Goal: Manage account settings

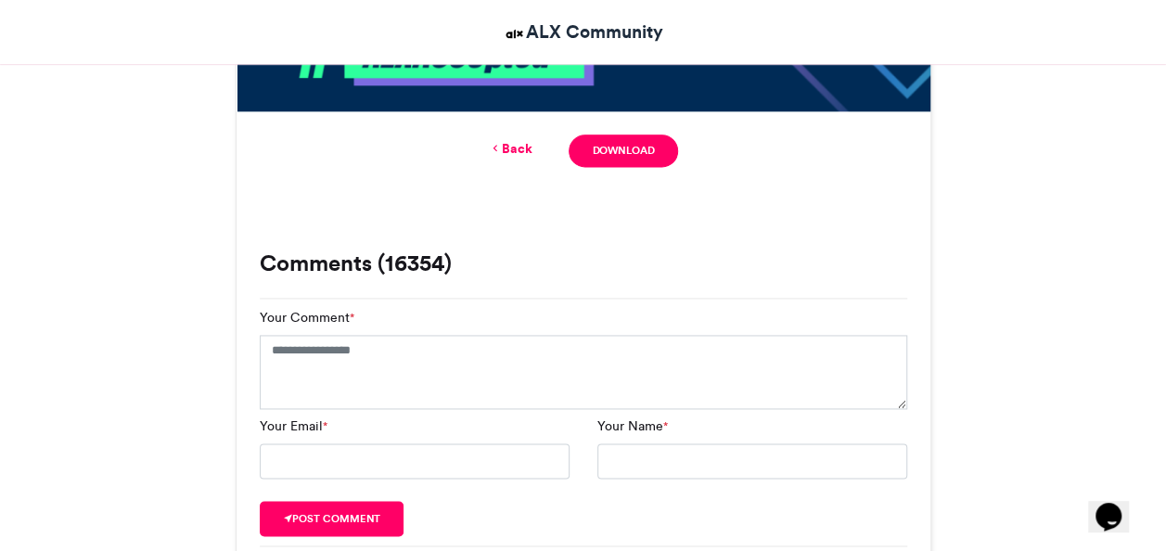
scroll to position [1033, 0]
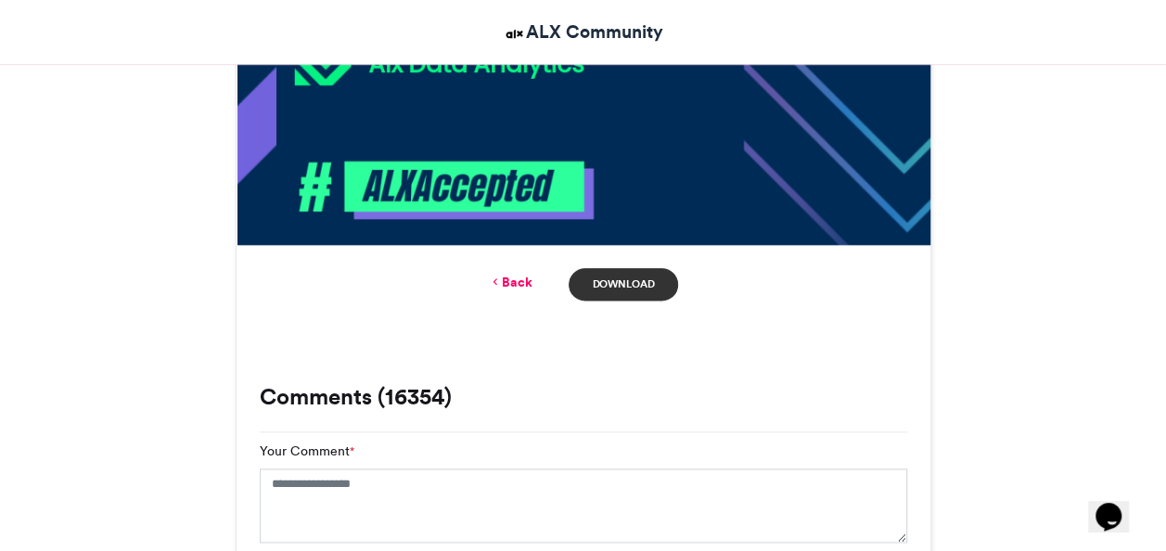
click at [619, 284] on link "Download" at bounding box center [623, 284] width 109 height 32
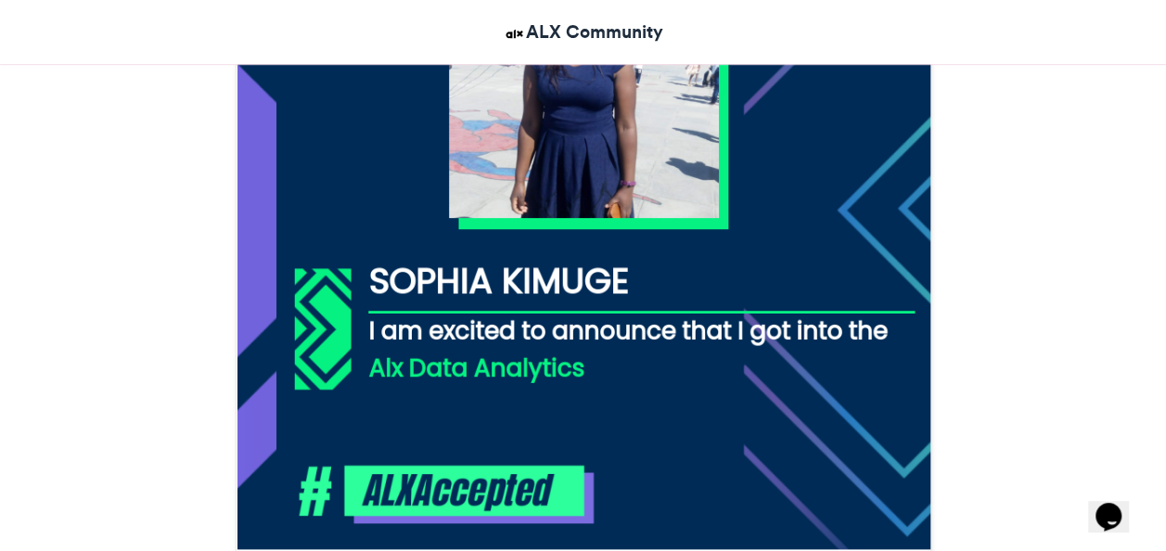
scroll to position [662, 0]
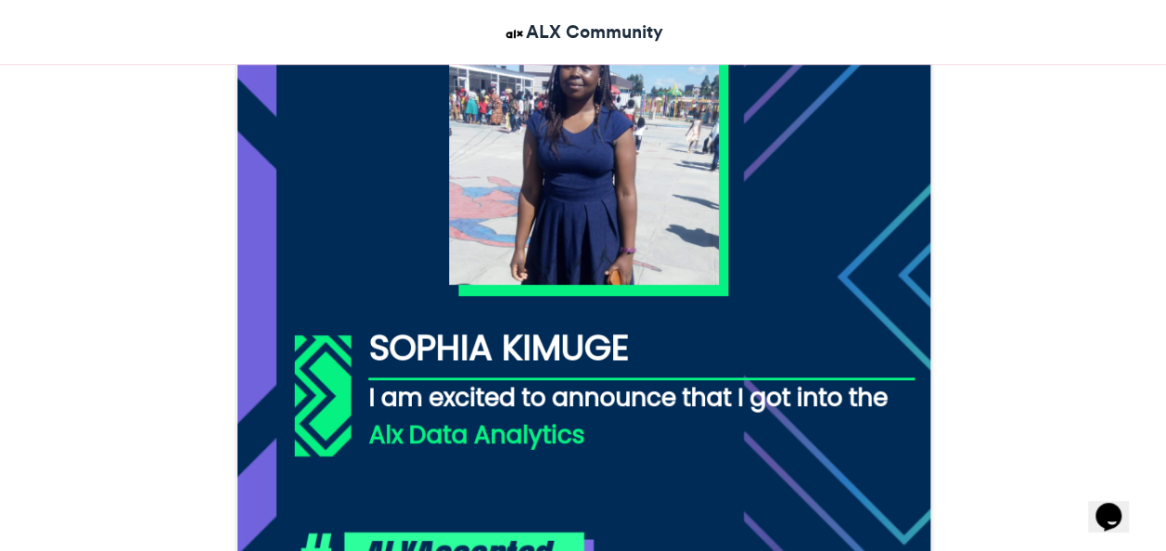
click at [548, 211] on img at bounding box center [584, 269] width 694 height 694
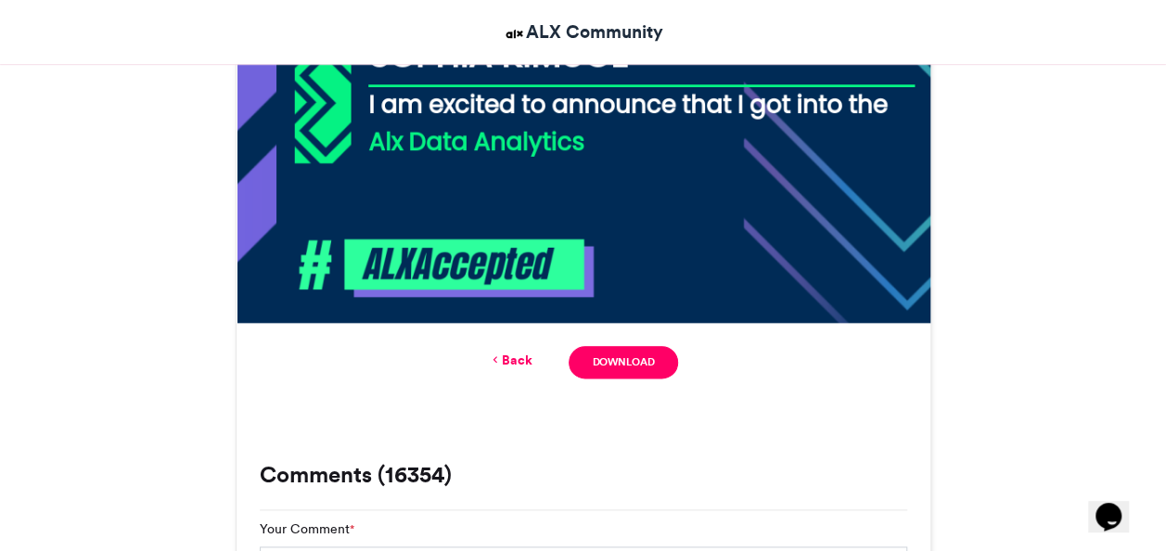
scroll to position [1219, 0]
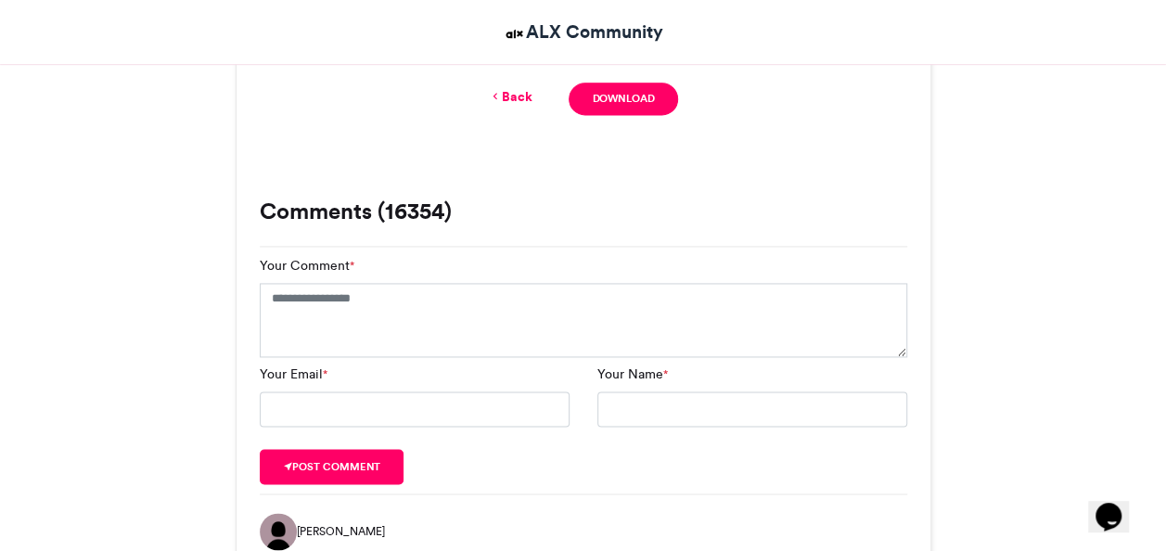
click at [523, 95] on link "Back" at bounding box center [510, 96] width 44 height 19
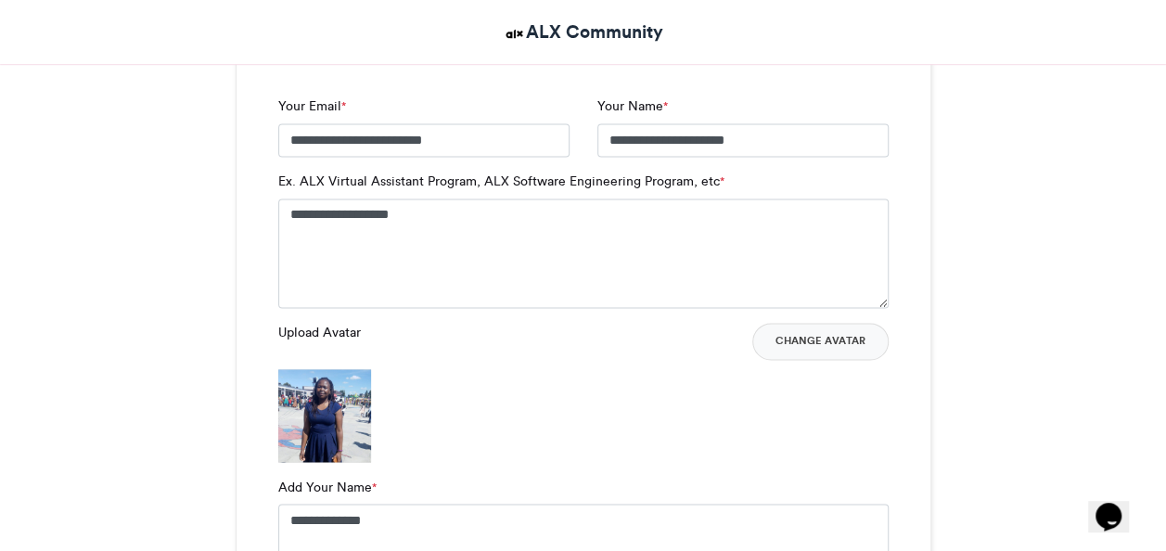
scroll to position [1299, 0]
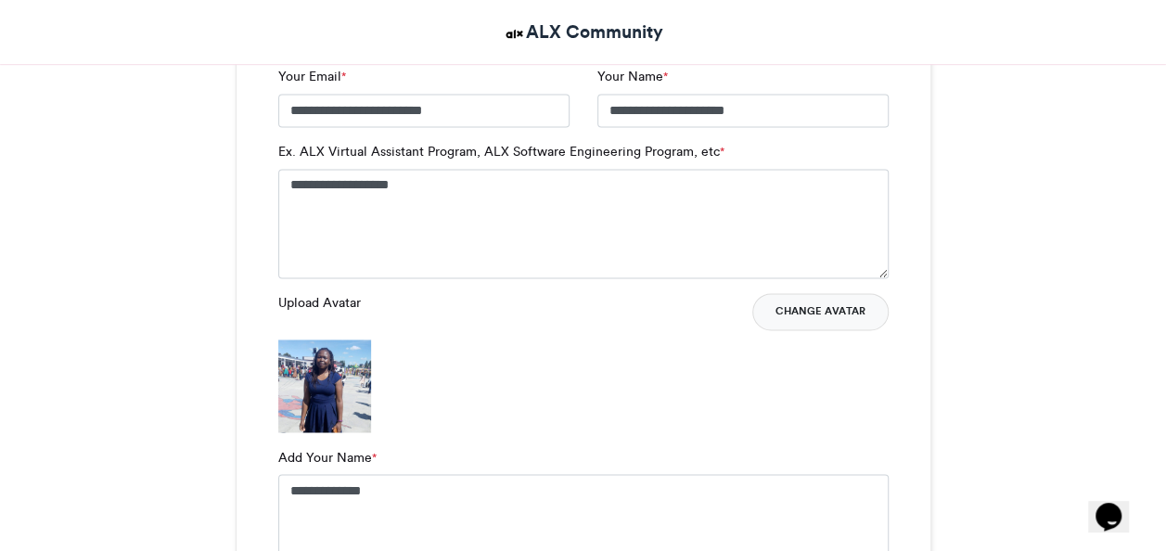
click at [814, 313] on button "Change Avatar" at bounding box center [820, 311] width 136 height 37
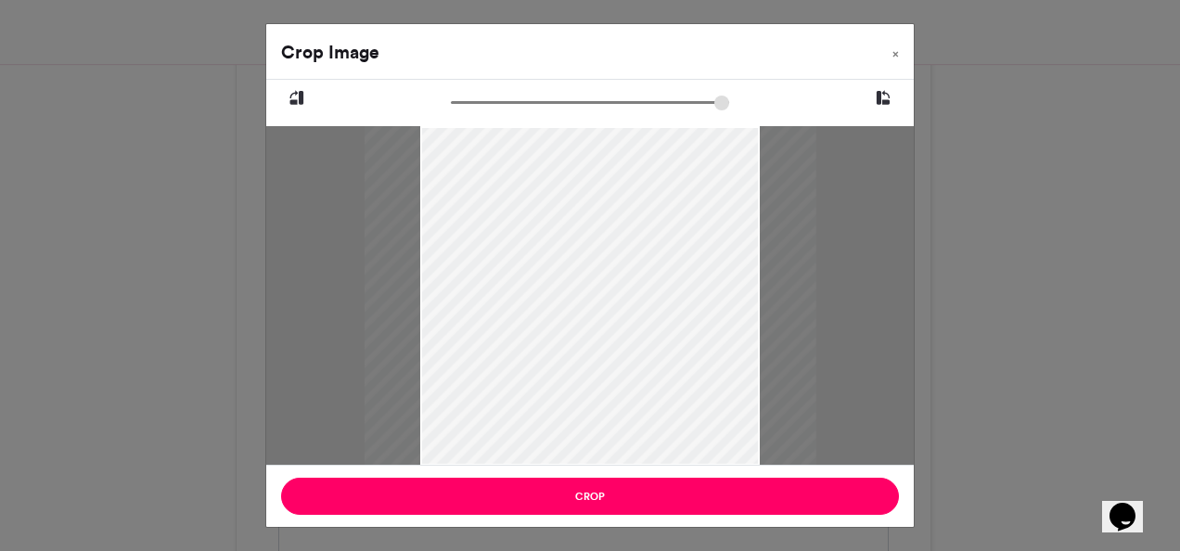
type input "****"
drag, startPoint x: 898, startPoint y: 52, endPoint x: 889, endPoint y: 59, distance: 11.9
click at [896, 52] on span "×" at bounding box center [895, 53] width 6 height 11
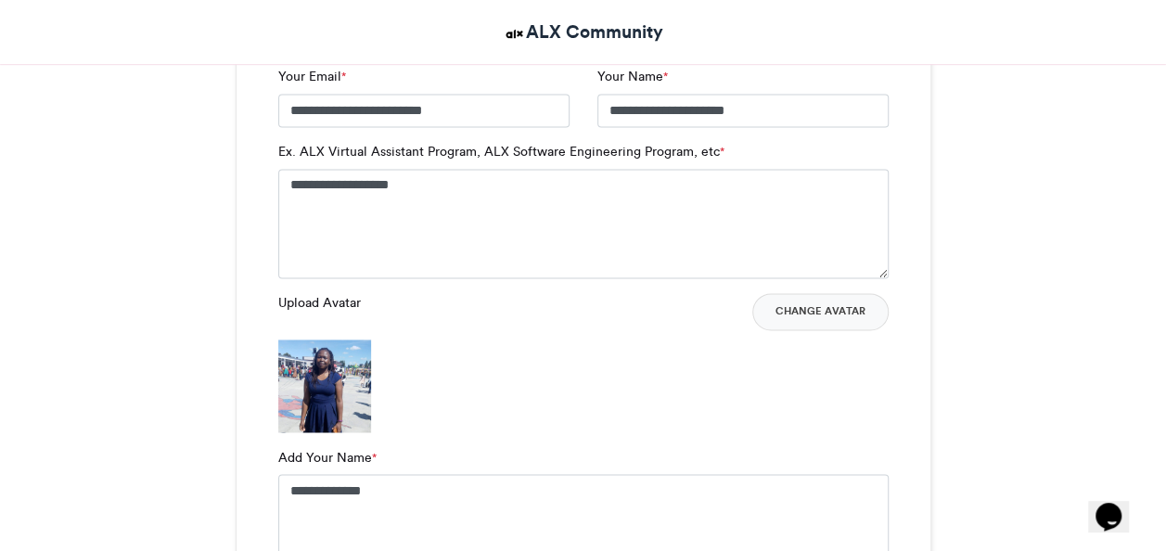
click at [319, 302] on label "Upload Avatar" at bounding box center [319, 302] width 83 height 19
click at [327, 301] on label "Upload Avatar" at bounding box center [319, 302] width 83 height 19
click at [334, 306] on label "Upload Avatar" at bounding box center [319, 302] width 83 height 19
click at [339, 311] on label "Upload Avatar" at bounding box center [319, 302] width 83 height 19
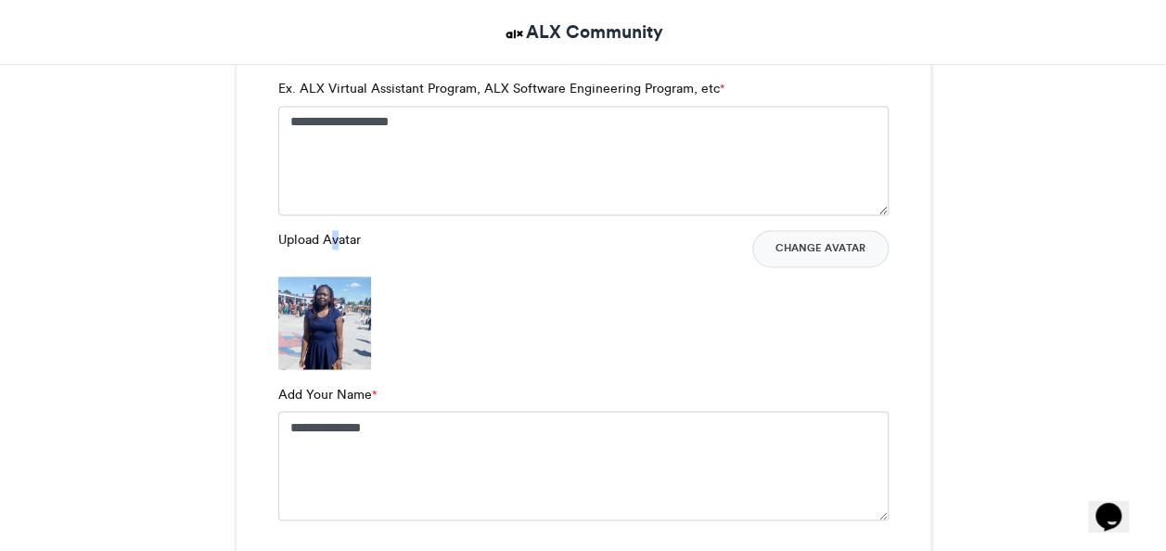
scroll to position [1391, 0]
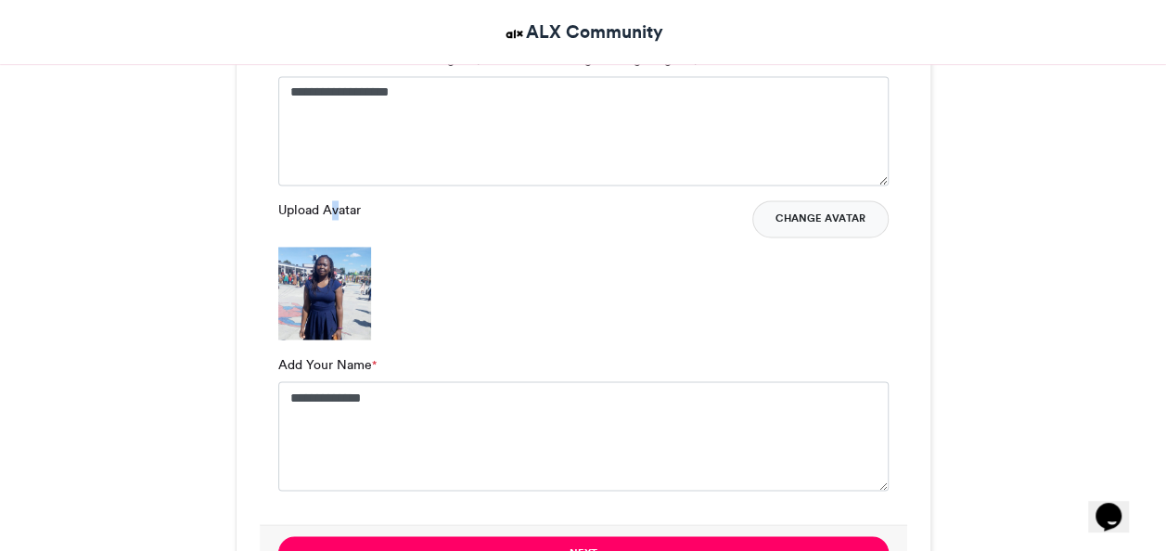
click at [818, 221] on button "Change Avatar" at bounding box center [820, 218] width 136 height 37
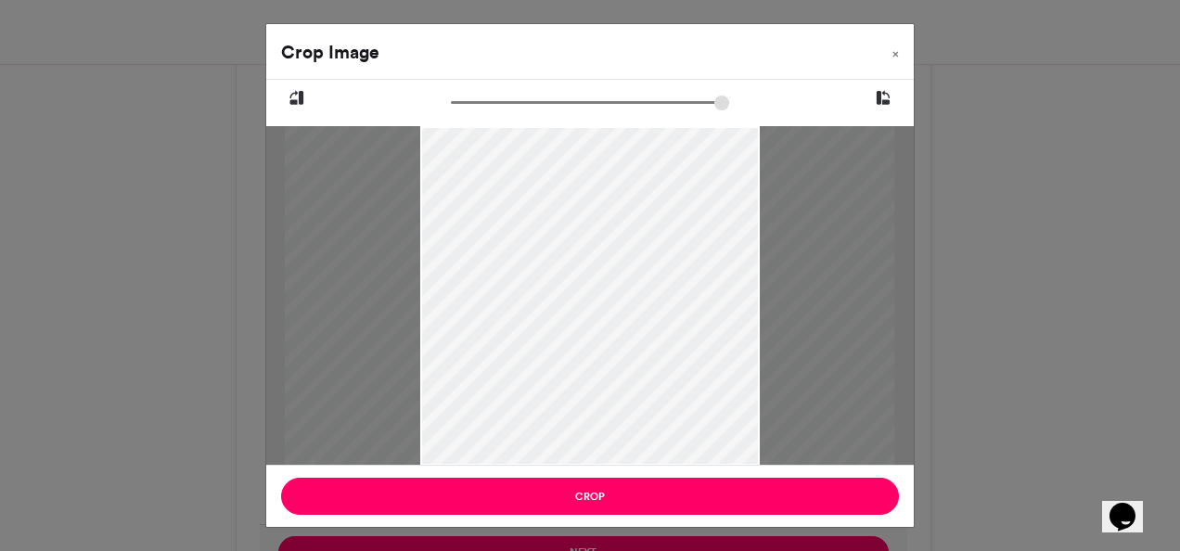
type input "******"
click at [892, 52] on span "×" at bounding box center [895, 53] width 6 height 11
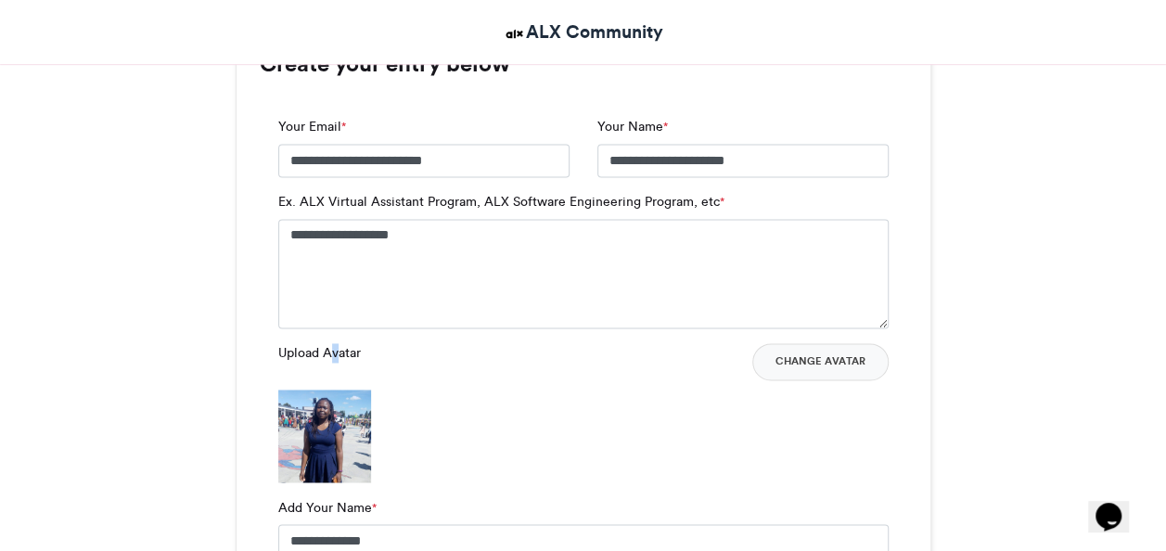
scroll to position [1299, 0]
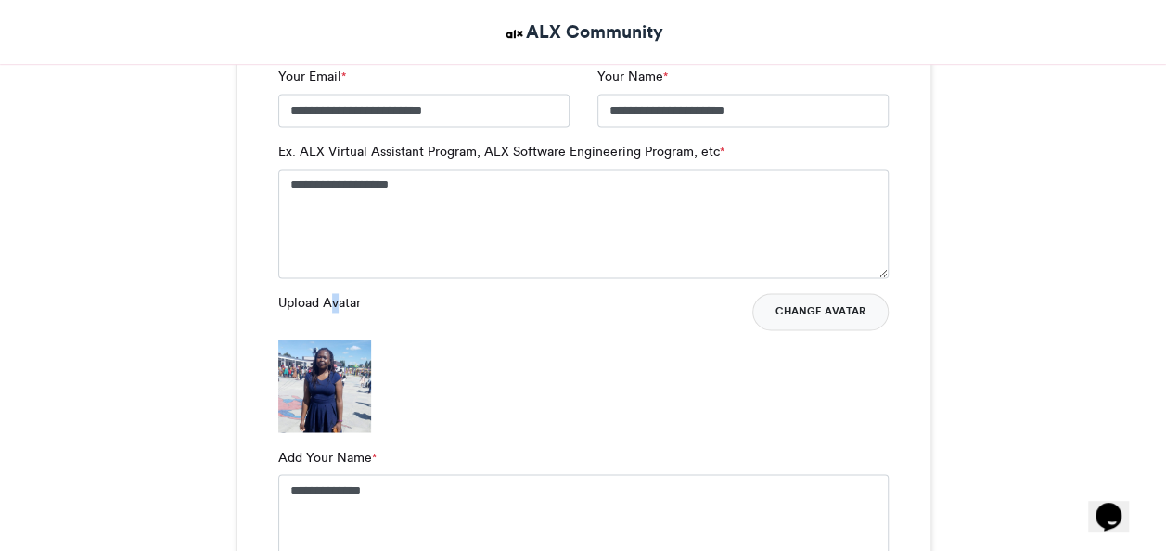
click at [807, 313] on button "Change Avatar" at bounding box center [820, 311] width 136 height 37
